Goal: Find specific page/section

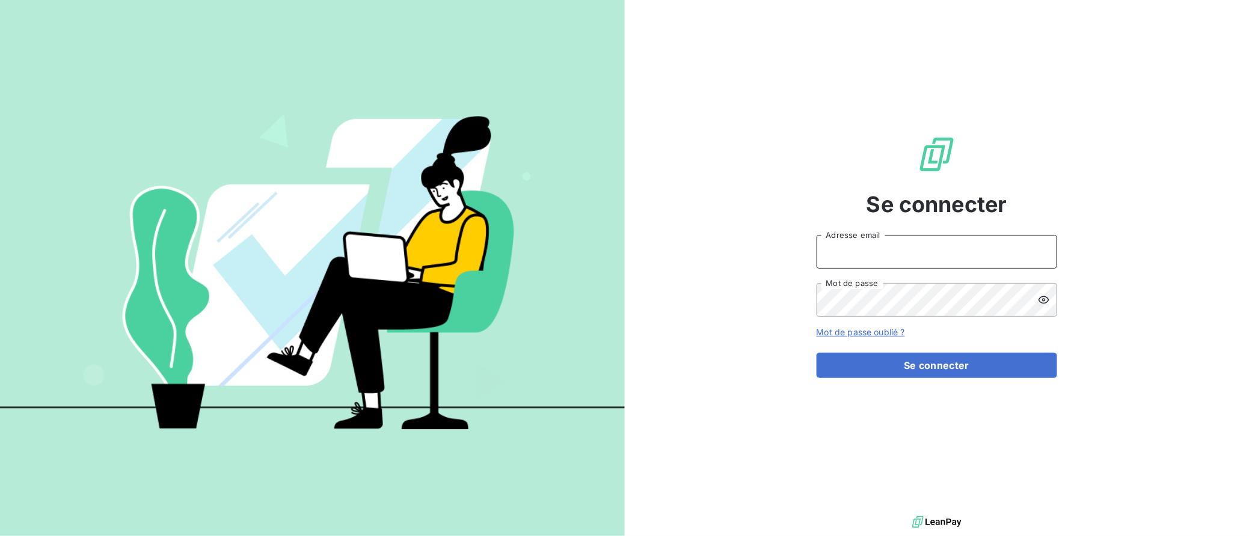
type input "[EMAIL_ADDRESS][DOMAIN_NAME]"
click at [937, 365] on button "Se connecter" at bounding box center [937, 365] width 241 height 25
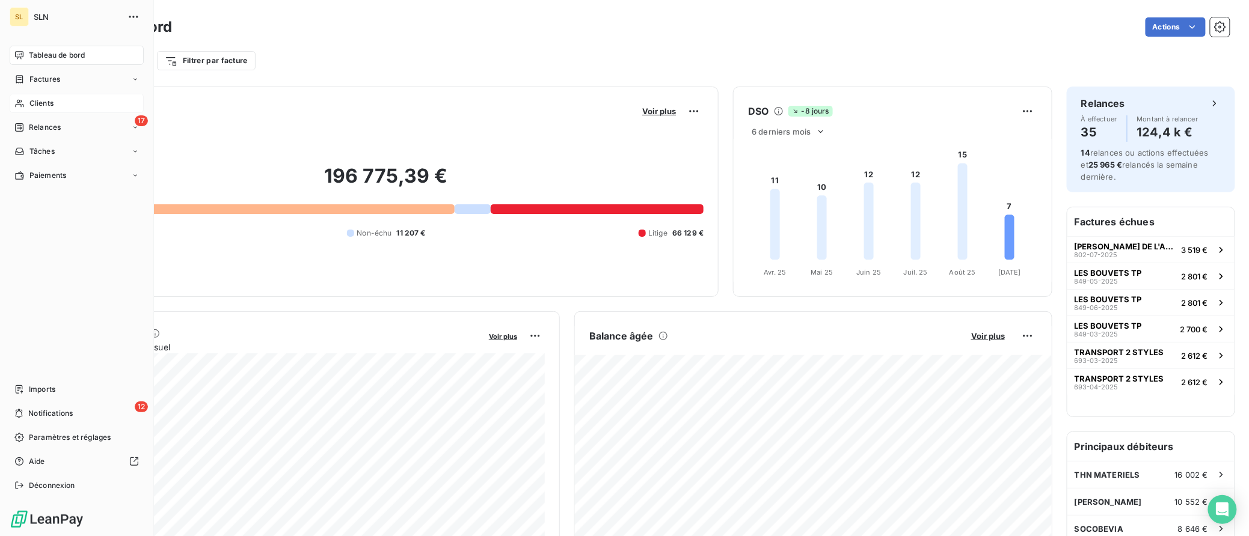
click at [32, 99] on span "Clients" at bounding box center [41, 103] width 24 height 11
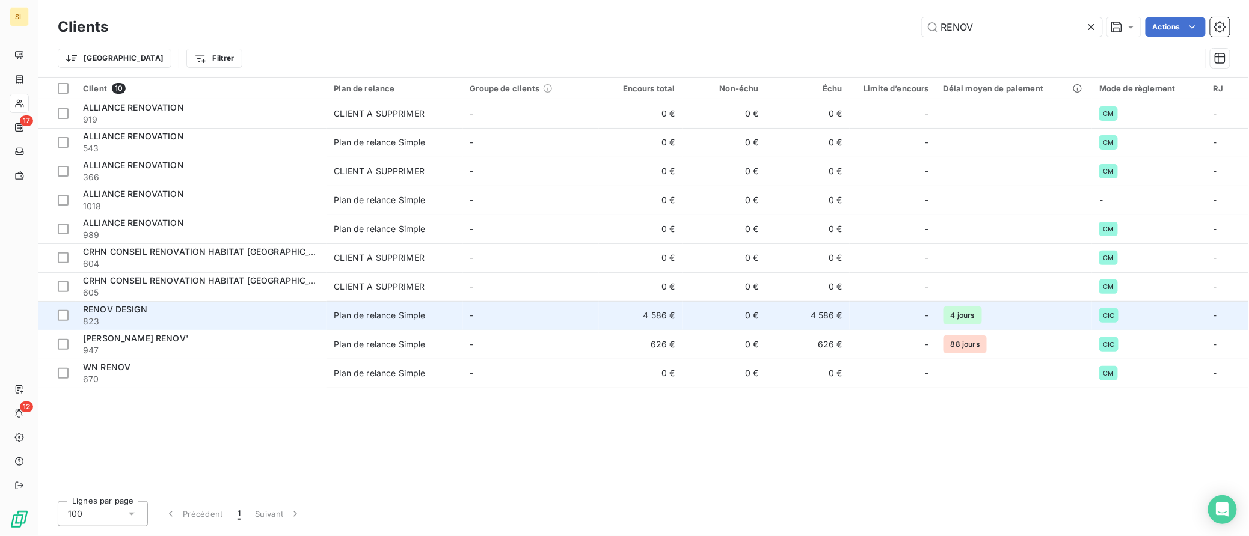
type input "RENOV"
click at [91, 312] on span "RENOV DESIGN" at bounding box center [115, 309] width 64 height 10
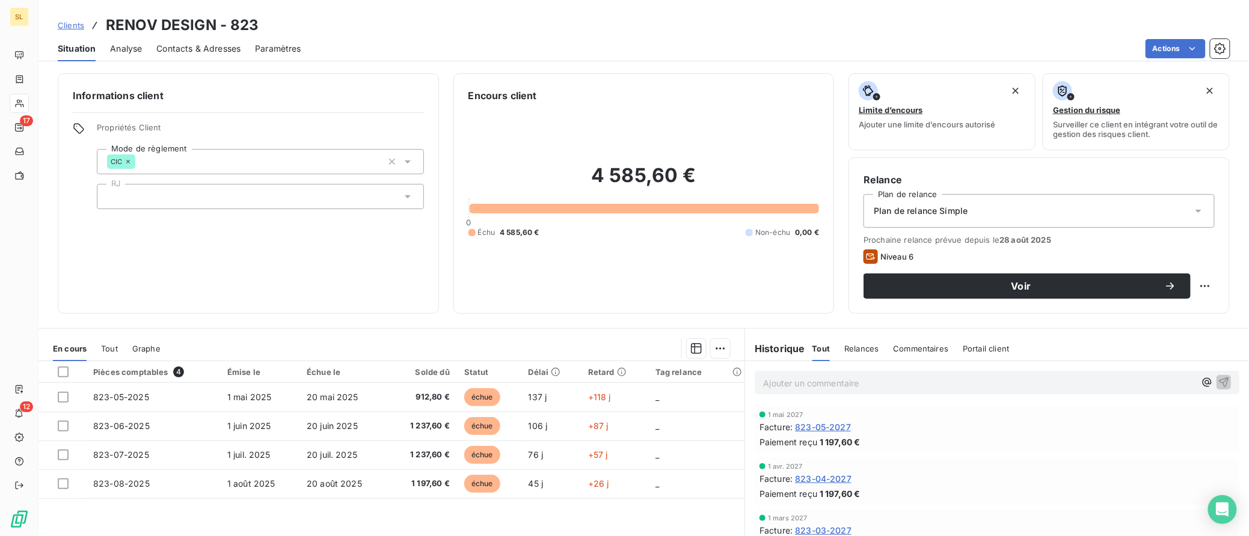
click at [77, 26] on span "Clients" at bounding box center [71, 25] width 26 height 10
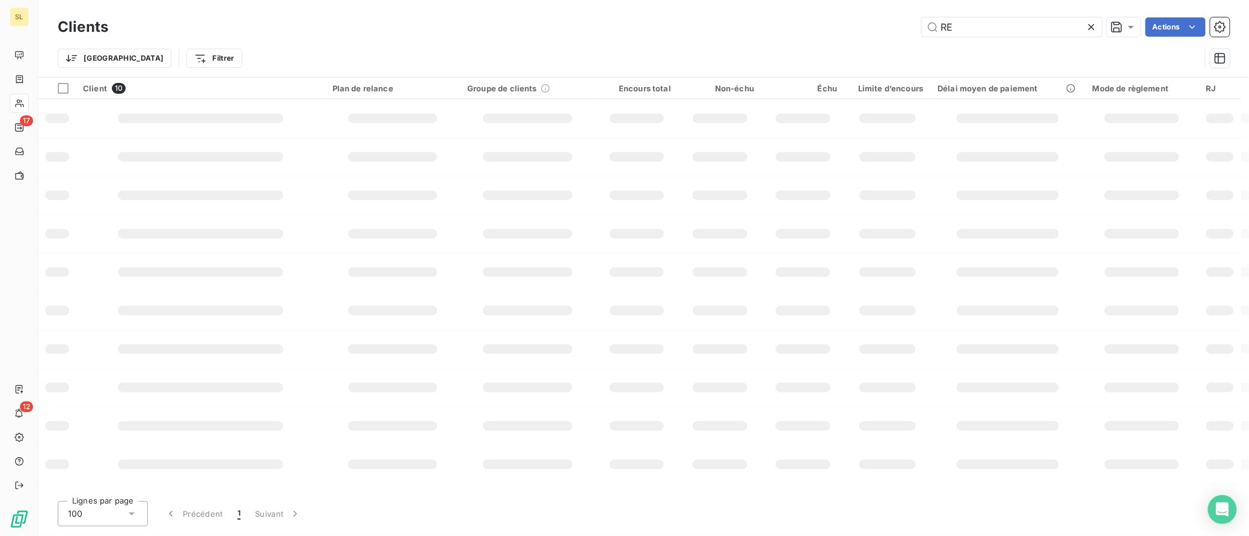
type input "R"
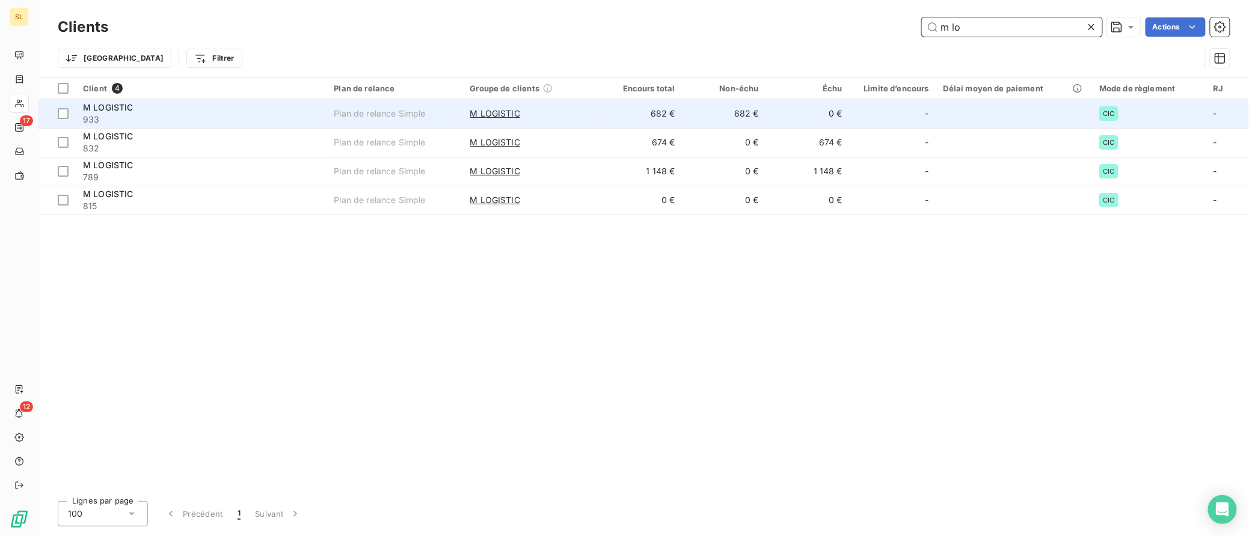
type input "m lo"
click at [122, 108] on span "M LOGISTIC" at bounding box center [108, 107] width 51 height 10
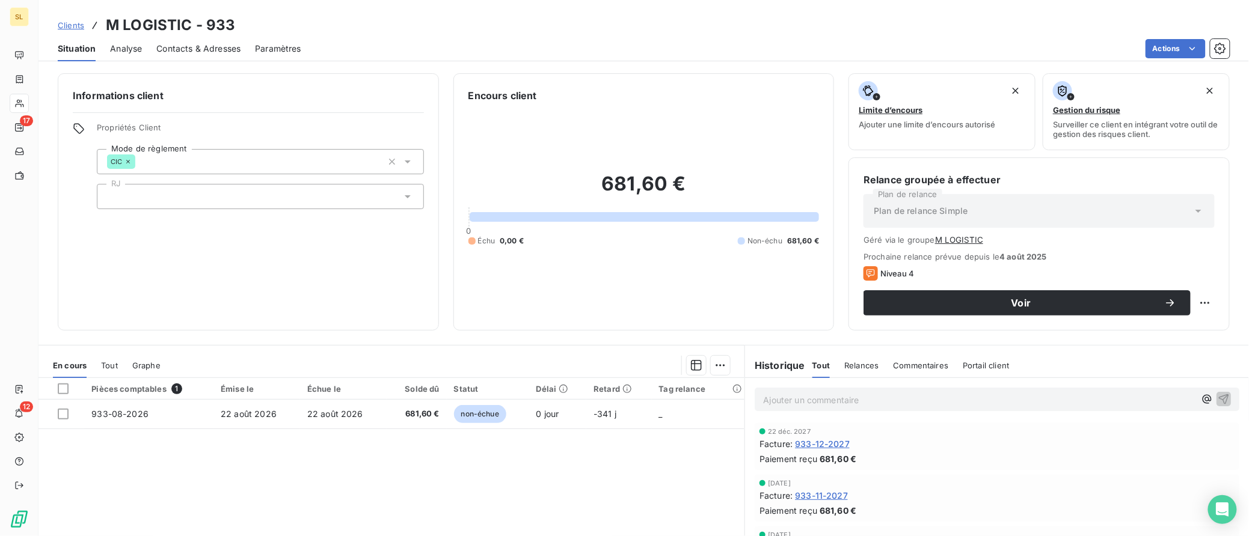
click at [67, 23] on span "Clients" at bounding box center [71, 25] width 26 height 10
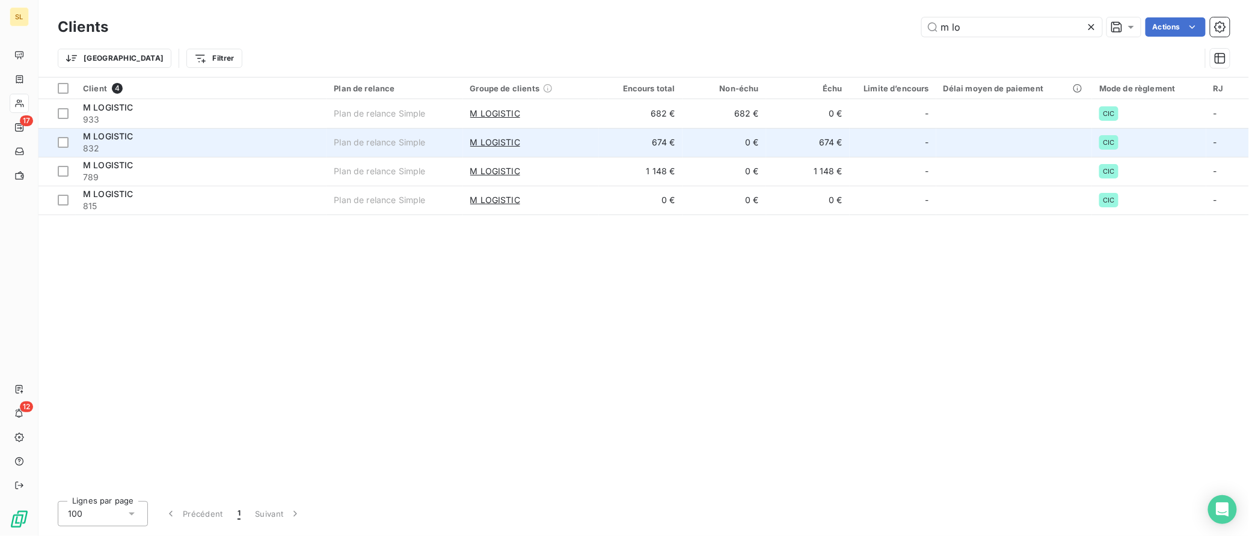
click at [106, 138] on span "M LOGISTIC" at bounding box center [108, 136] width 51 height 10
